Goal: Information Seeking & Learning: Learn about a topic

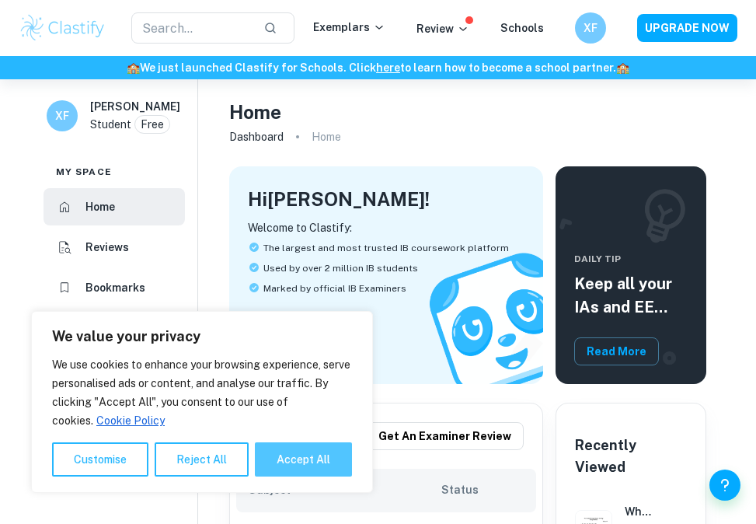
click at [334, 463] on button "Accept All" at bounding box center [303, 459] width 97 height 34
checkbox input "true"
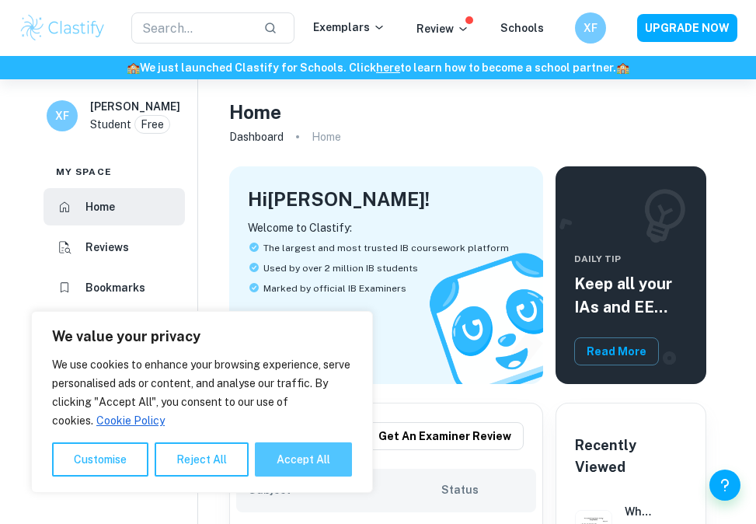
checkbox input "true"
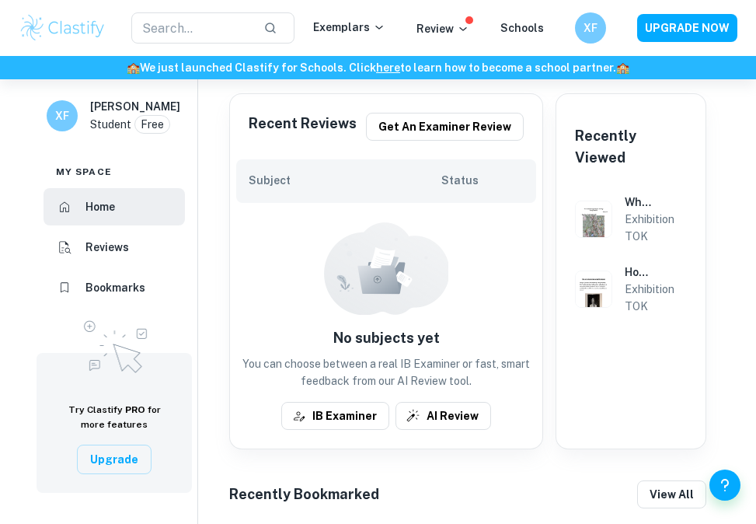
scroll to position [335, 0]
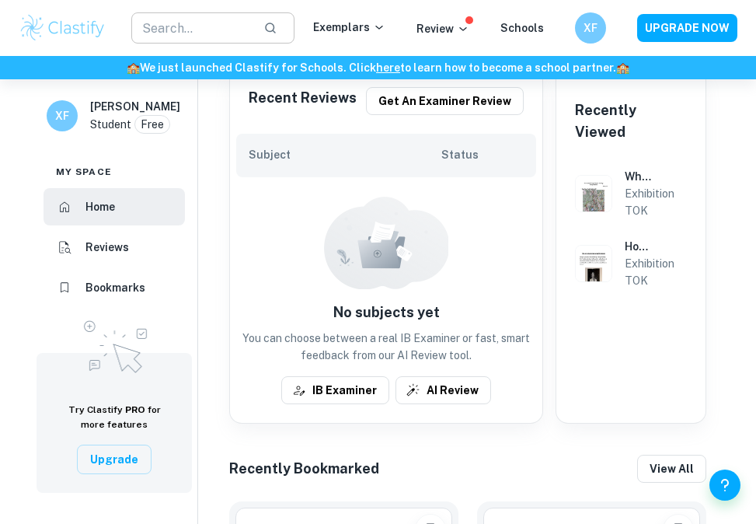
click at [212, 37] on input "text" at bounding box center [191, 27] width 120 height 31
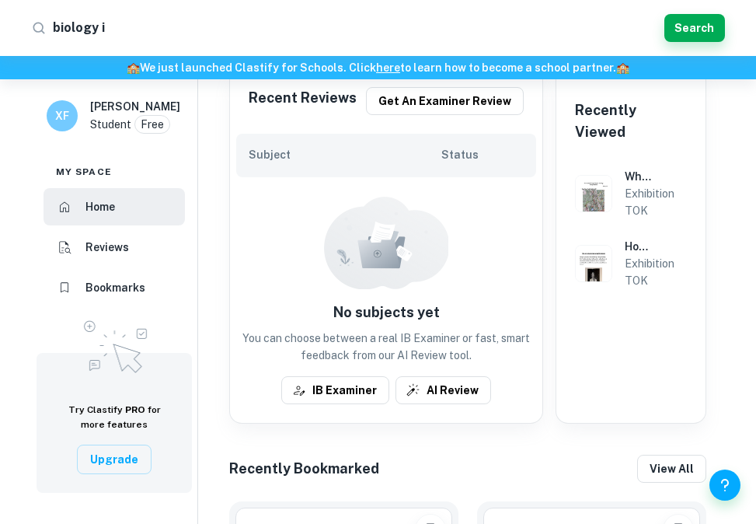
type input "biology ia"
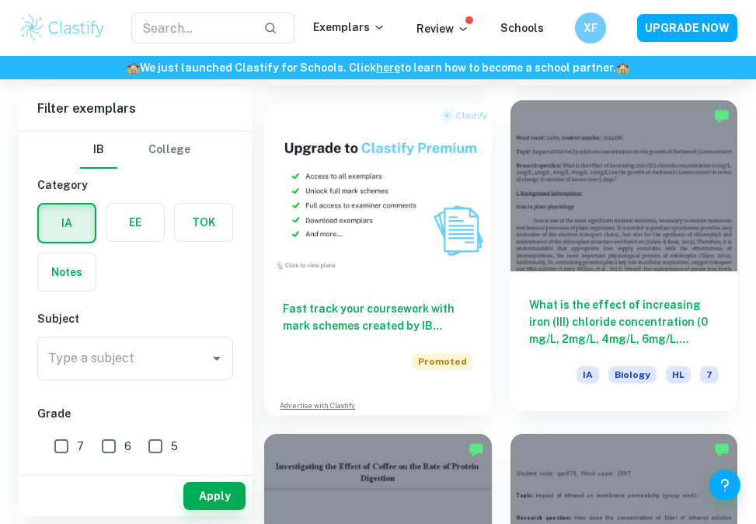
scroll to position [1057, 0]
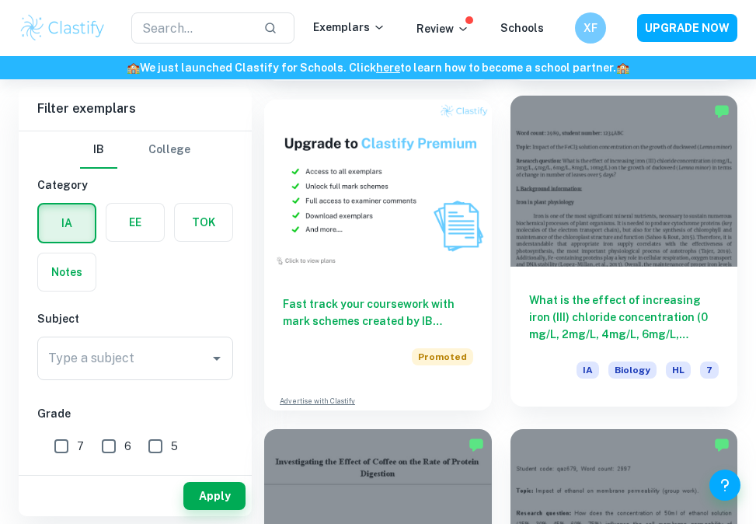
click at [608, 250] on div at bounding box center [625, 181] width 228 height 170
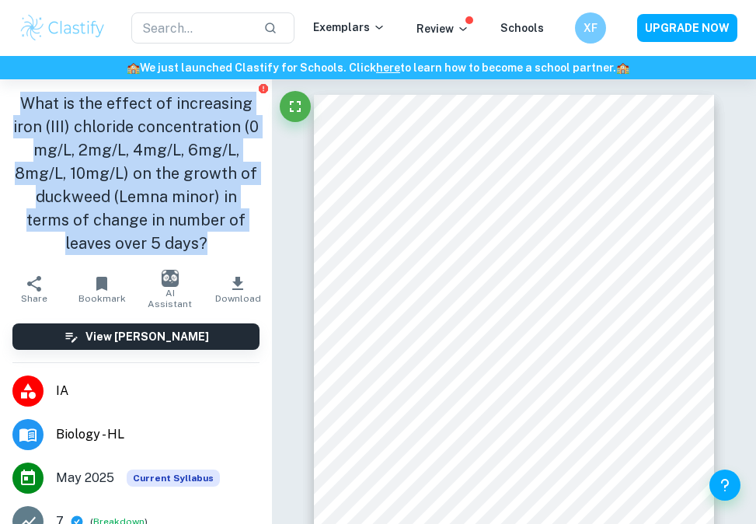
drag, startPoint x: 23, startPoint y: 102, endPoint x: 189, endPoint y: 234, distance: 212.5
click at [190, 236] on h1 "What is the effect of increasing iron (III) chloride concentration (0 mg/L, 2mg…" at bounding box center [135, 173] width 247 height 163
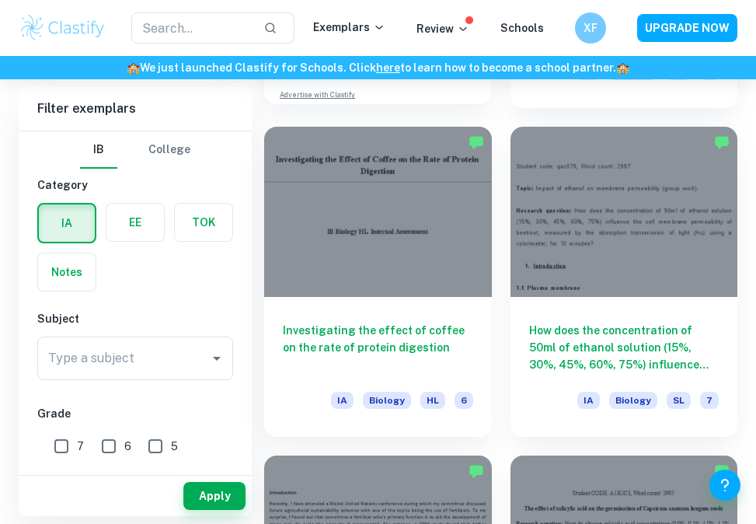
scroll to position [1365, 0]
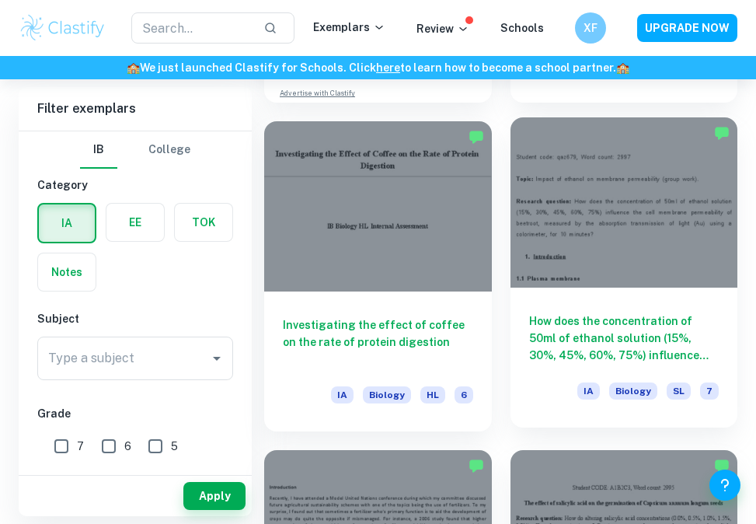
click at [564, 305] on div "How does the concentration of 50ml of [MEDICAL_DATA] (15%, 30%, 45%, 60%, 75%) …" at bounding box center [625, 358] width 228 height 140
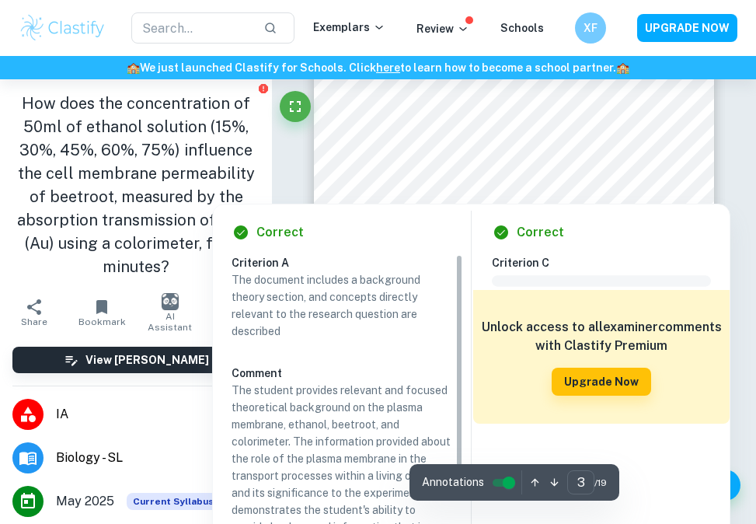
scroll to position [1577, 0]
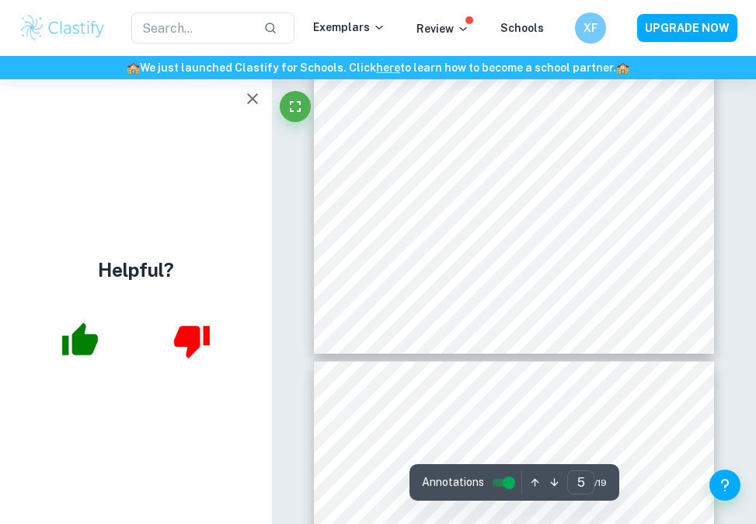
scroll to position [2743, 0]
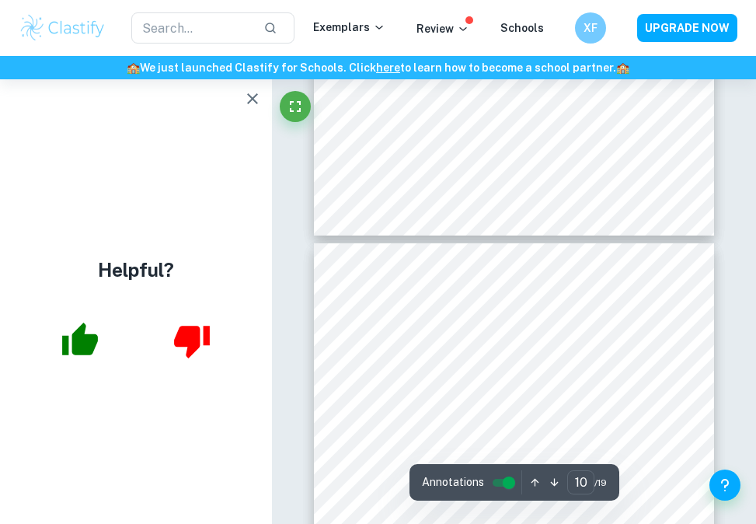
type input "11"
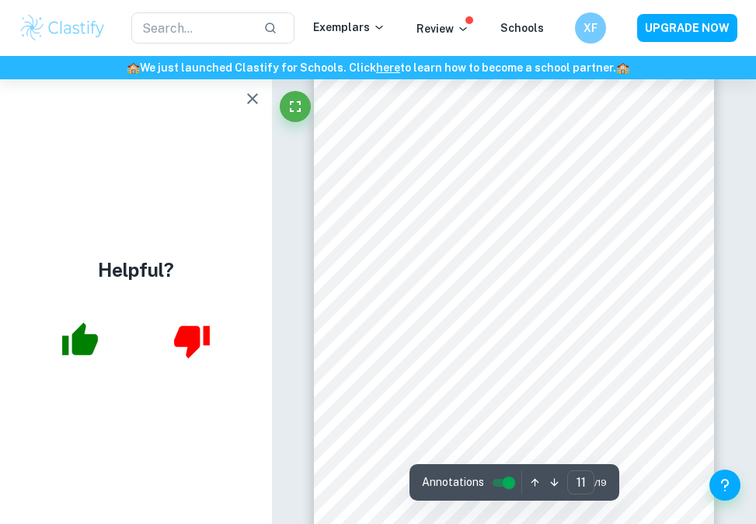
scroll to position [6068, 0]
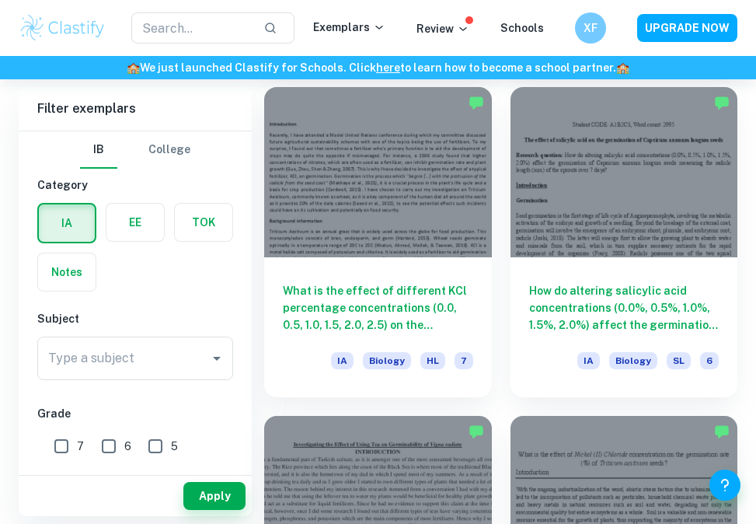
scroll to position [1755, 0]
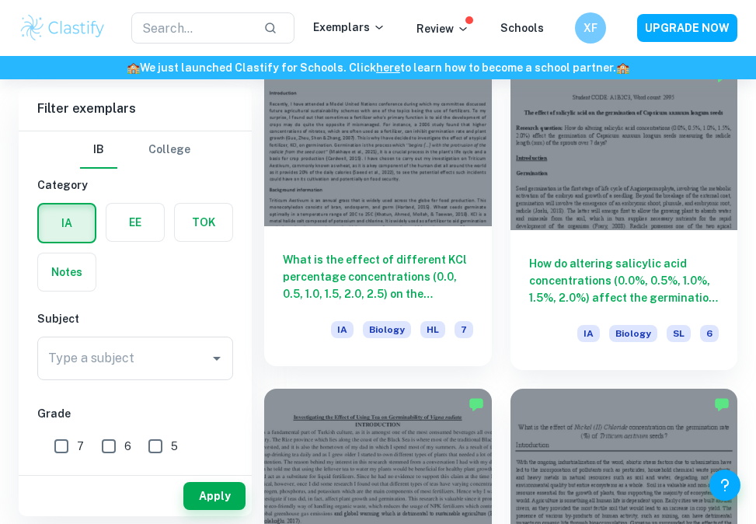
click at [452, 239] on div "What is the effect of different KCl percentage concentrations (0.0, 0.5, 1.0, 1…" at bounding box center [378, 296] width 228 height 140
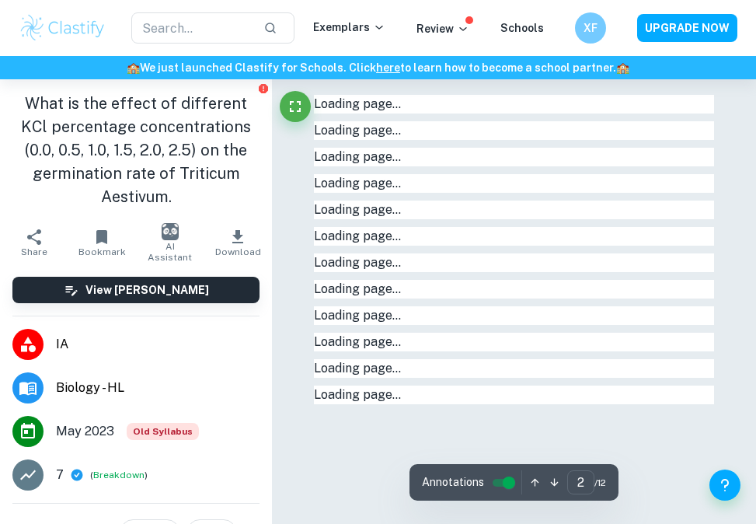
type input "1"
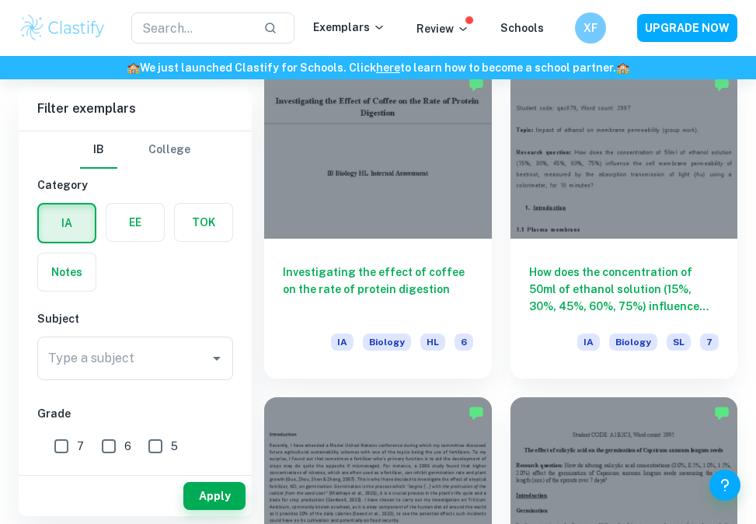
scroll to position [1402, 0]
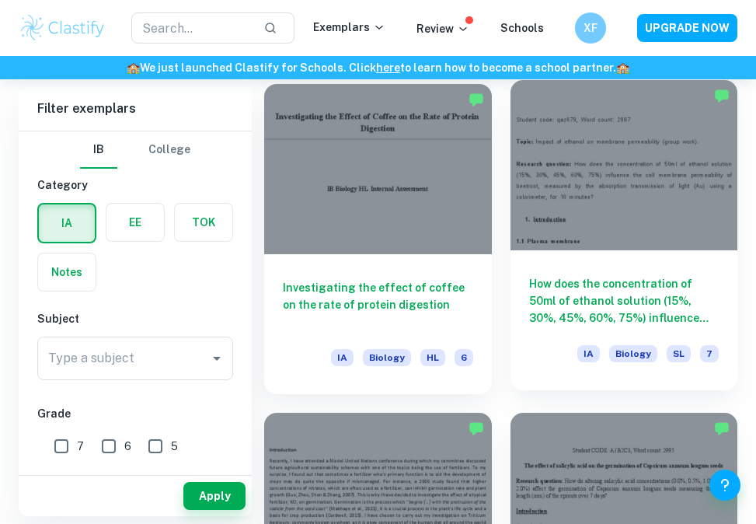
click at [514, 259] on div "How does the concentration of 50ml of [MEDICAL_DATA] (15%, 30%, 45%, 60%, 75%) …" at bounding box center [625, 320] width 228 height 140
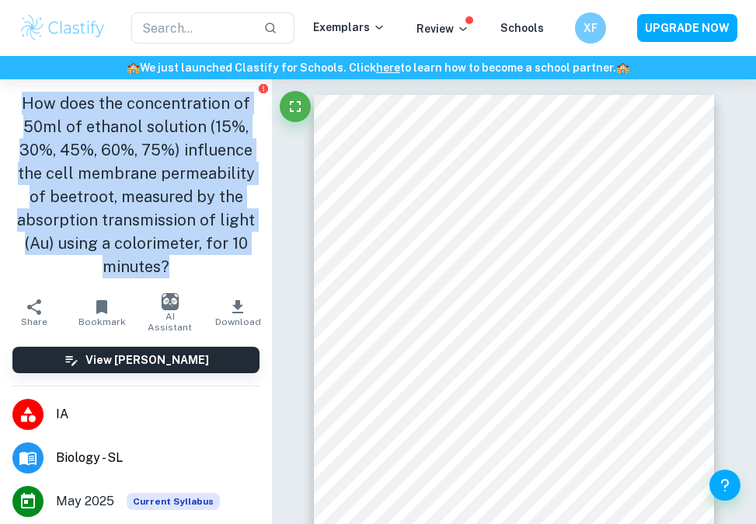
drag, startPoint x: 26, startPoint y: 102, endPoint x: 232, endPoint y: 288, distance: 277.4
click at [232, 288] on div "How does the concentration of 50ml of ethanol solution (15%, 30%, 45%, 60%, 75%…" at bounding box center [136, 184] width 272 height 211
copy h1 "How does the concentration of 50ml of ethanol solution (15%, 30%, 45%, 60%, 75%…"
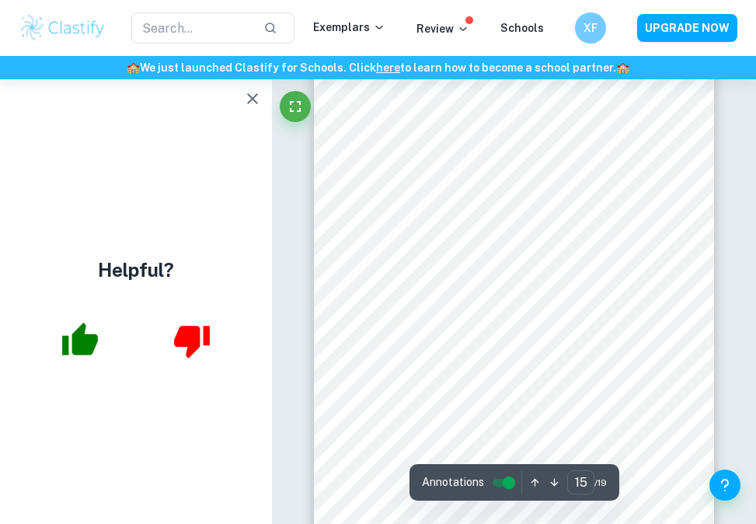
scroll to position [8406, 1]
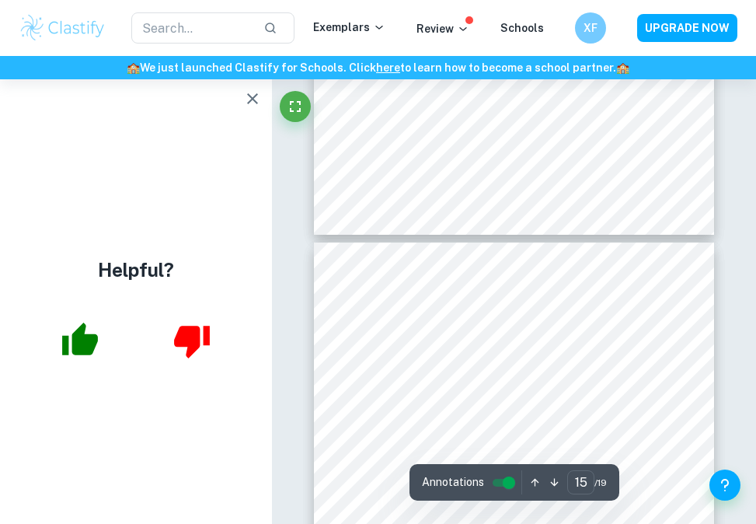
type input "16"
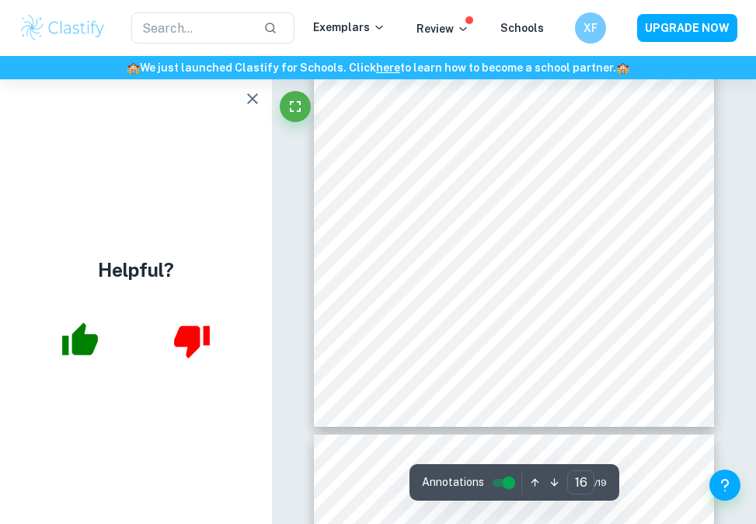
scroll to position [9127, 0]
